Goal: Navigation & Orientation: Find specific page/section

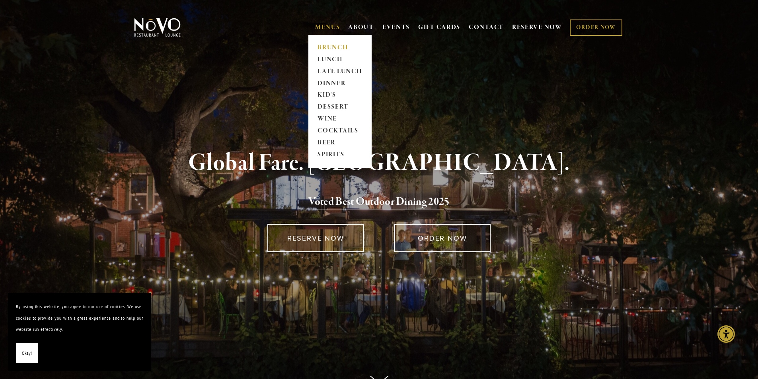
click at [326, 47] on link "BRUNCH" at bounding box center [340, 48] width 50 height 12
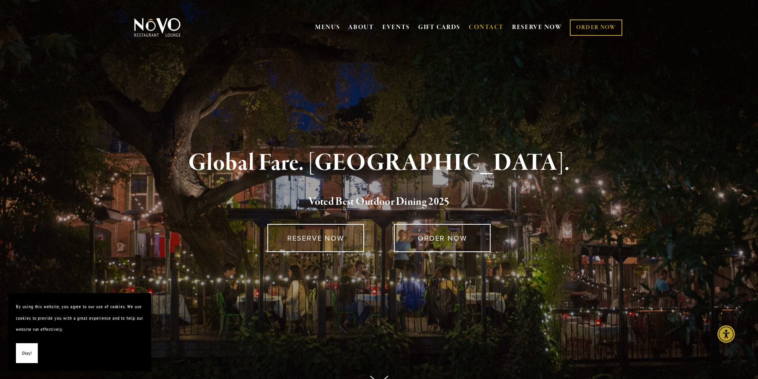
click at [488, 30] on link "CONTACT" at bounding box center [485, 27] width 35 height 15
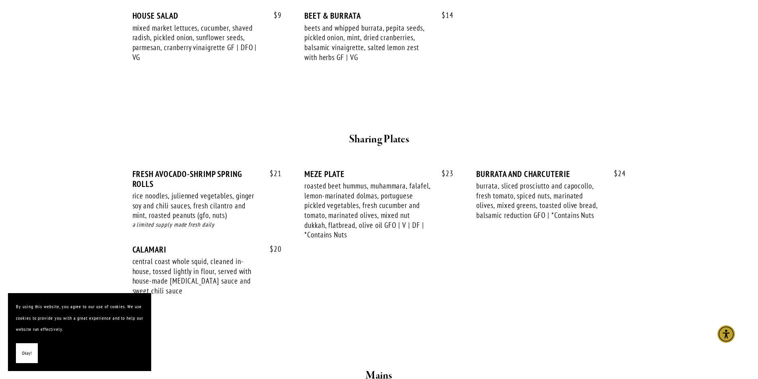
scroll to position [663, 0]
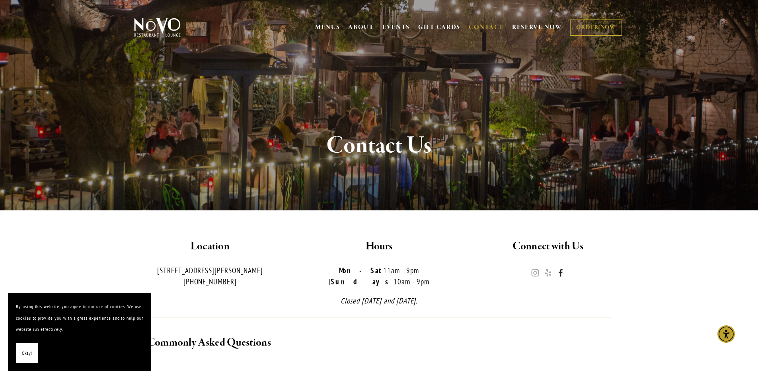
click at [560, 273] on use "Novo Restaurant and Lounge" at bounding box center [560, 273] width 4 height 8
